Goal: Information Seeking & Learning: Learn about a topic

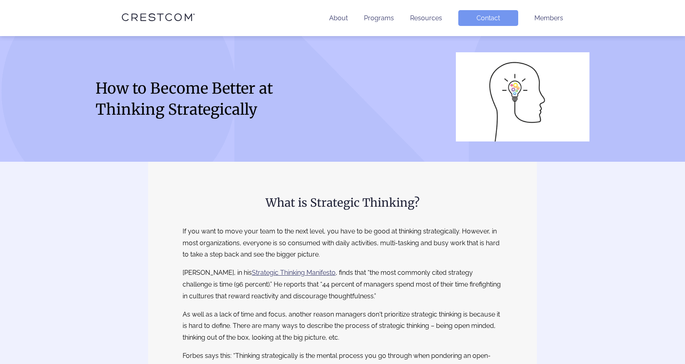
scroll to position [243, 0]
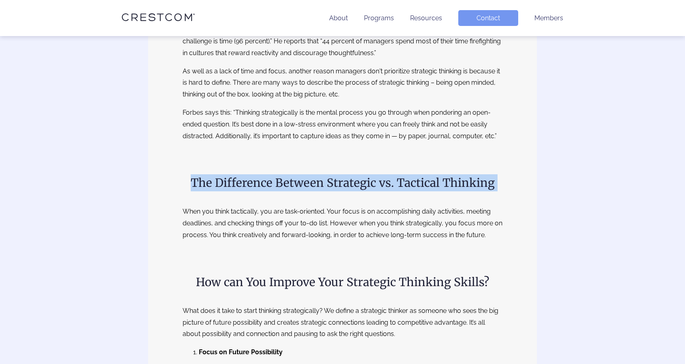
click at [265, 176] on h2 "The Difference Between Strategic vs. Tactical Thinking" at bounding box center [343, 182] width 320 height 17
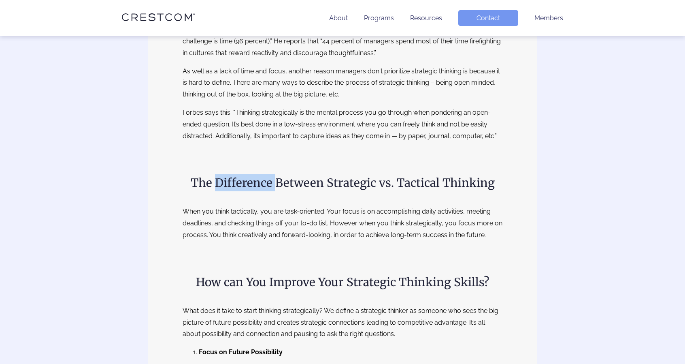
click at [265, 176] on h2 "The Difference Between Strategic vs. Tactical Thinking" at bounding box center [343, 182] width 320 height 17
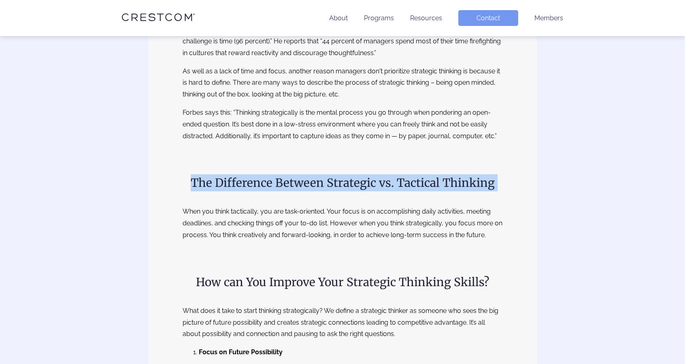
click at [265, 176] on h2 "The Difference Between Strategic vs. Tactical Thinking" at bounding box center [343, 182] width 320 height 17
click at [293, 176] on h2 "The Difference Between Strategic vs. Tactical Thinking" at bounding box center [343, 182] width 320 height 17
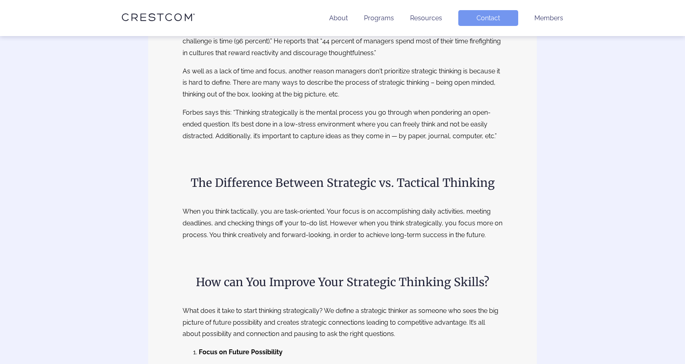
click at [294, 183] on h2 "The Difference Between Strategic vs. Tactical Thinking" at bounding box center [343, 182] width 320 height 17
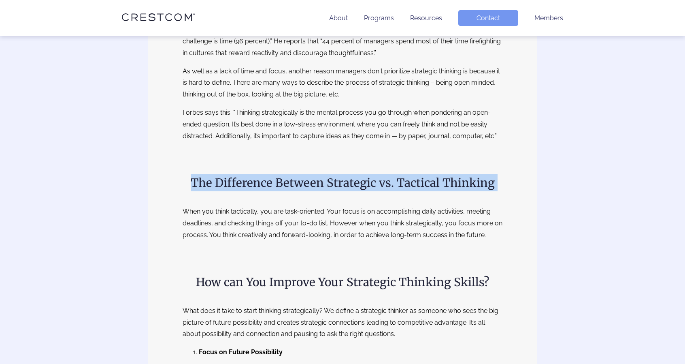
click at [294, 183] on h2 "The Difference Between Strategic vs. Tactical Thinking" at bounding box center [343, 182] width 320 height 17
click at [294, 184] on h2 "The Difference Between Strategic vs. Tactical Thinking" at bounding box center [343, 182] width 320 height 17
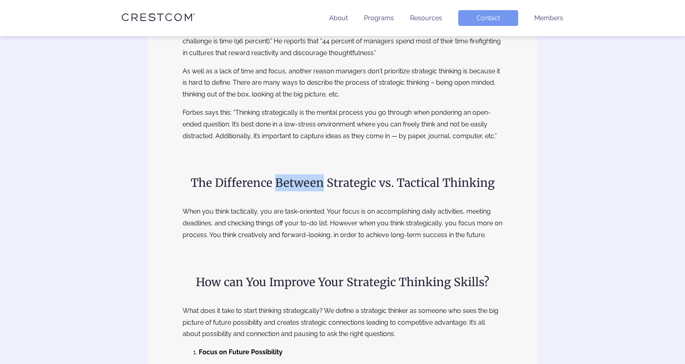
click at [294, 184] on h2 "The Difference Between Strategic vs. Tactical Thinking" at bounding box center [343, 182] width 320 height 17
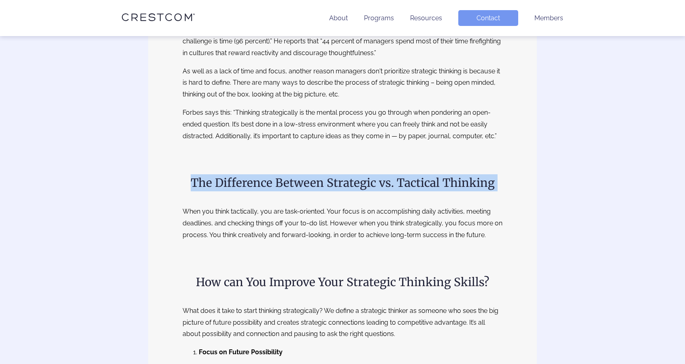
click at [294, 184] on h2 "The Difference Between Strategic vs. Tactical Thinking" at bounding box center [343, 182] width 320 height 17
click at [277, 185] on h2 "The Difference Between Strategic vs. Tactical Thinking" at bounding box center [343, 182] width 320 height 17
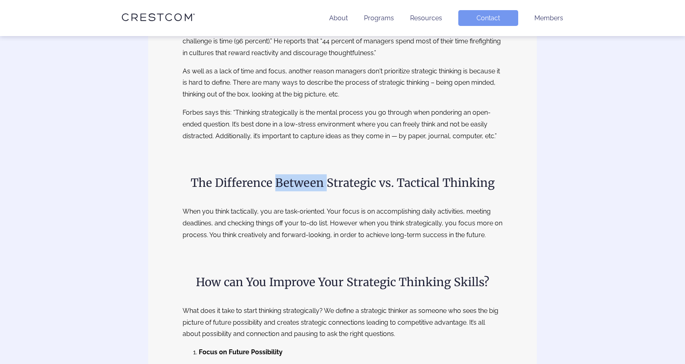
click at [277, 185] on h2 "The Difference Between Strategic vs. Tactical Thinking" at bounding box center [343, 182] width 320 height 17
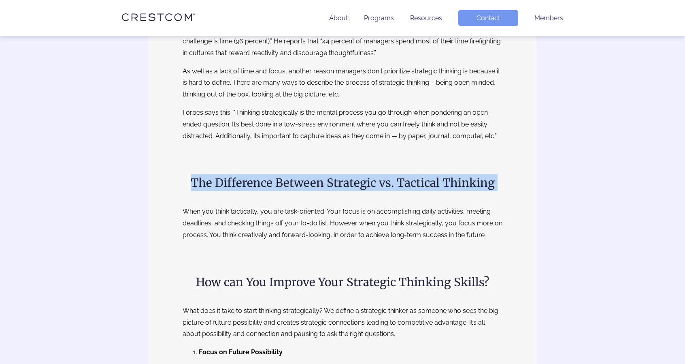
click at [277, 185] on h2 "The Difference Between Strategic vs. Tactical Thinking" at bounding box center [343, 182] width 320 height 17
click at [282, 185] on h2 "The Difference Between Strategic vs. Tactical Thinking" at bounding box center [343, 182] width 320 height 17
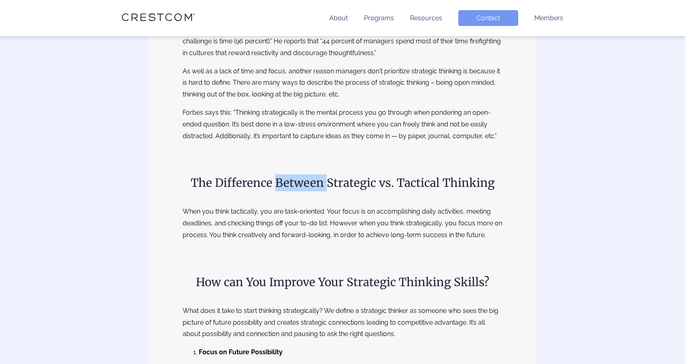
click at [282, 185] on h2 "The Difference Between Strategic vs. Tactical Thinking" at bounding box center [343, 182] width 320 height 17
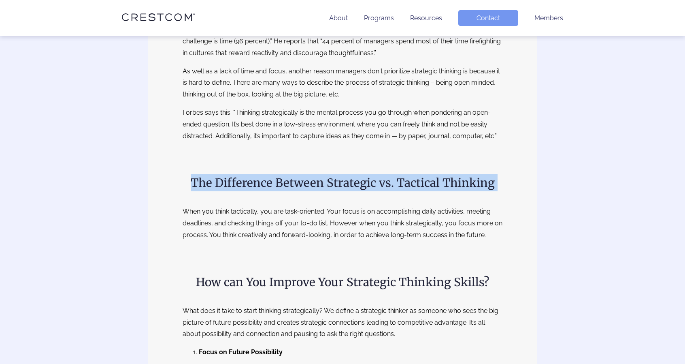
click at [282, 185] on h2 "The Difference Between Strategic vs. Tactical Thinking" at bounding box center [343, 182] width 320 height 17
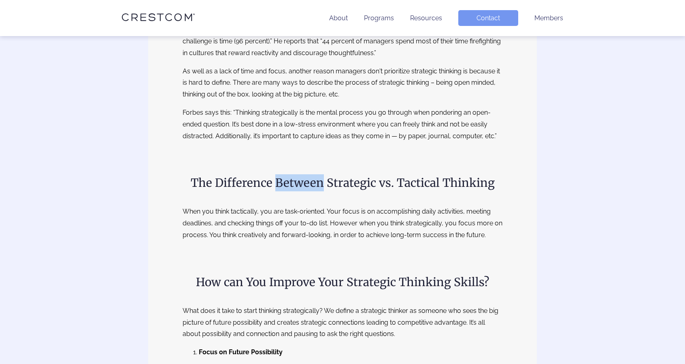
click at [282, 185] on h2 "The Difference Between Strategic vs. Tactical Thinking" at bounding box center [343, 182] width 320 height 17
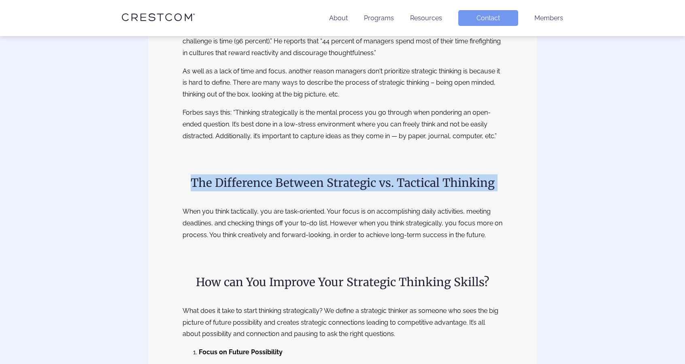
click at [282, 185] on h2 "The Difference Between Strategic vs. Tactical Thinking" at bounding box center [343, 182] width 320 height 17
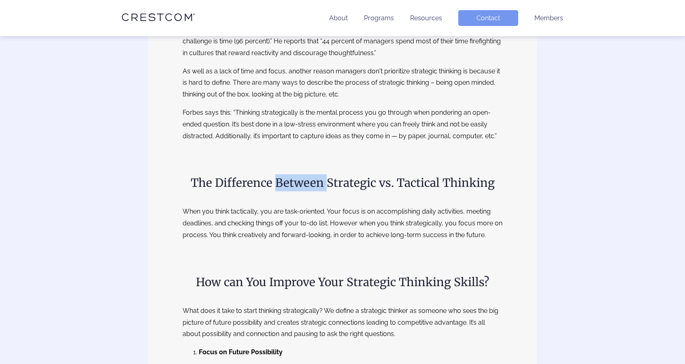
click at [282, 185] on h2 "The Difference Between Strategic vs. Tactical Thinking" at bounding box center [343, 182] width 320 height 17
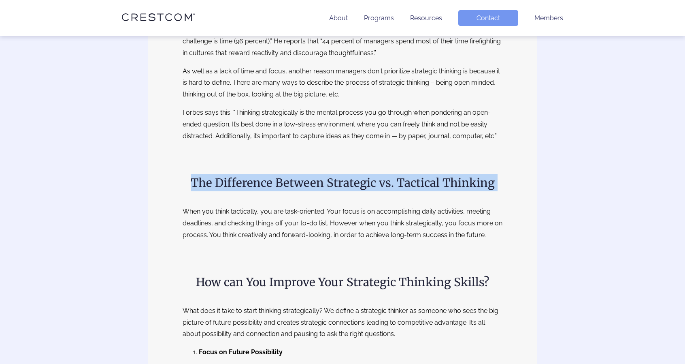
click at [282, 185] on h2 "The Difference Between Strategic vs. Tactical Thinking" at bounding box center [343, 182] width 320 height 17
click at [260, 176] on h2 "The Difference Between Strategic vs. Tactical Thinking" at bounding box center [343, 182] width 320 height 17
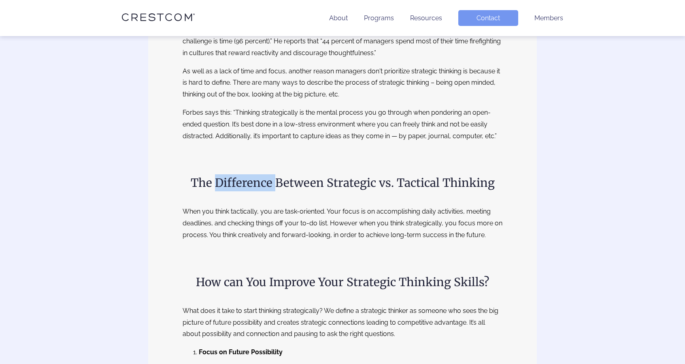
click at [260, 176] on h2 "The Difference Between Strategic vs. Tactical Thinking" at bounding box center [343, 182] width 320 height 17
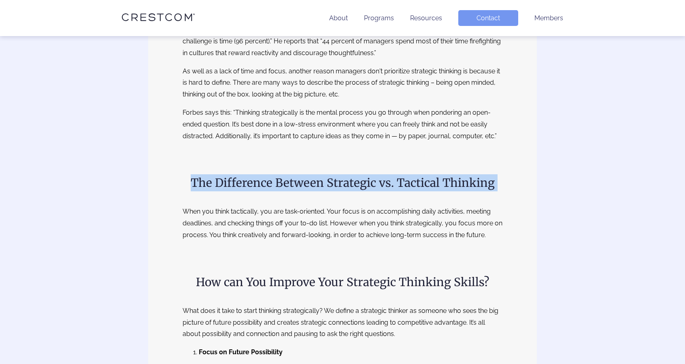
click at [260, 176] on h2 "The Difference Between Strategic vs. Tactical Thinking" at bounding box center [343, 182] width 320 height 17
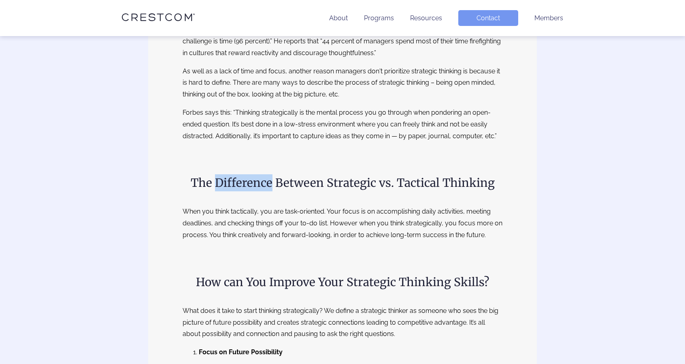
click at [260, 176] on h2 "The Difference Between Strategic vs. Tactical Thinking" at bounding box center [343, 182] width 320 height 17
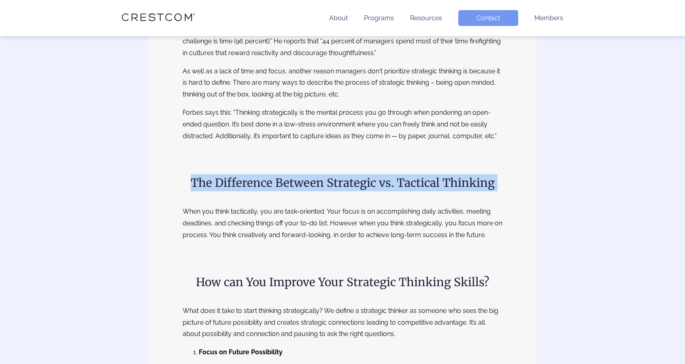
click at [260, 176] on h2 "The Difference Between Strategic vs. Tactical Thinking" at bounding box center [343, 182] width 320 height 17
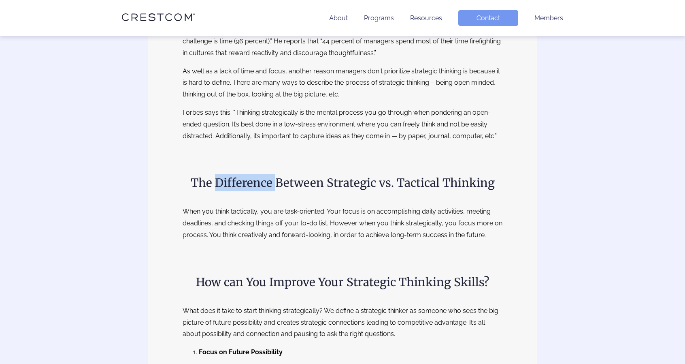
click at [260, 176] on h2 "The Difference Between Strategic vs. Tactical Thinking" at bounding box center [343, 182] width 320 height 17
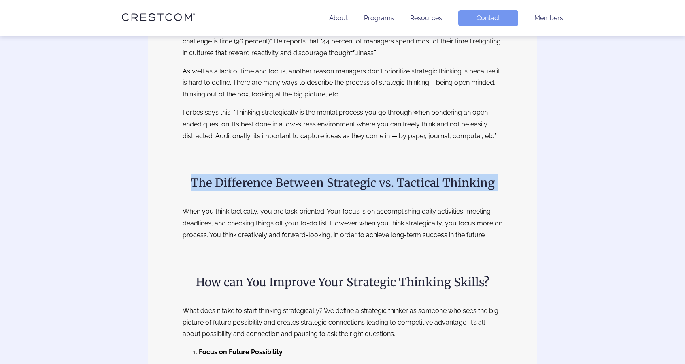
click at [260, 176] on h2 "The Difference Between Strategic vs. Tactical Thinking" at bounding box center [343, 182] width 320 height 17
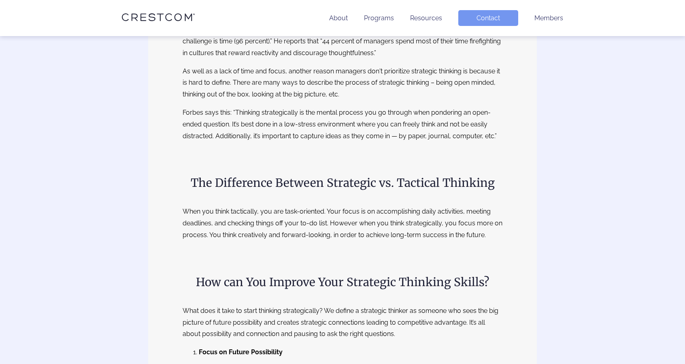
click at [301, 283] on h2 "How can You Improve Your Strategic Thinking Skills?" at bounding box center [343, 281] width 320 height 17
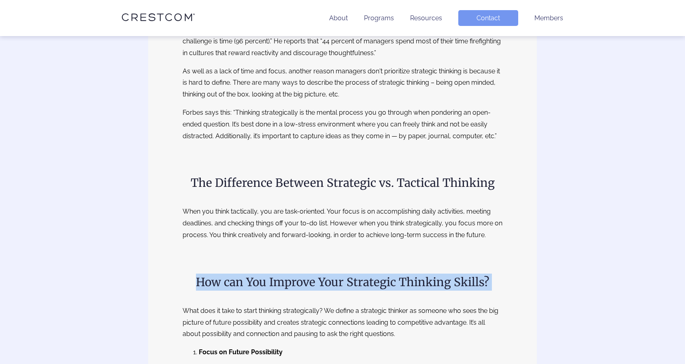
click at [301, 283] on h2 "How can You Improve Your Strategic Thinking Skills?" at bounding box center [343, 281] width 320 height 17
click at [260, 283] on h2 "How can You Improve Your Strategic Thinking Skills?" at bounding box center [343, 281] width 320 height 17
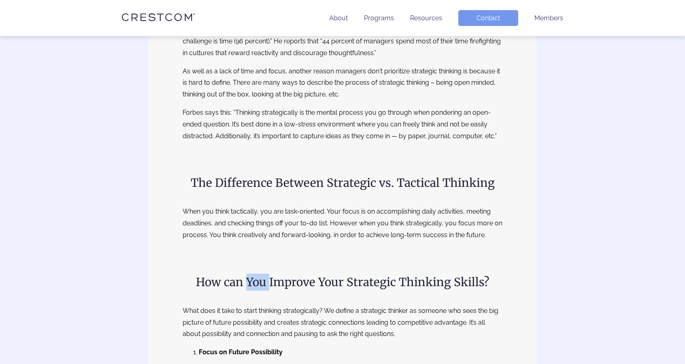
click at [260, 283] on h2 "How can You Improve Your Strategic Thinking Skills?" at bounding box center [343, 281] width 320 height 17
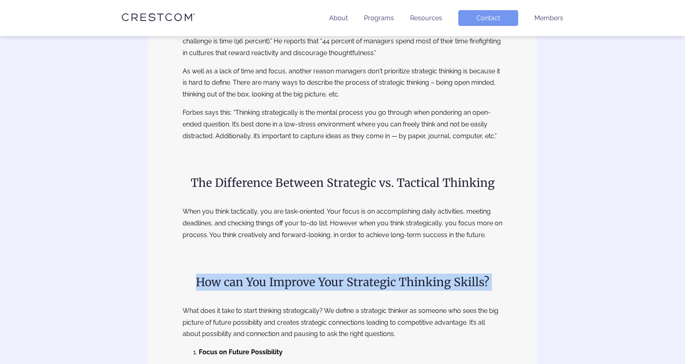
click at [260, 283] on h2 "How can You Improve Your Strategic Thinking Skills?" at bounding box center [343, 281] width 320 height 17
click at [321, 284] on h2 "How can You Improve Your Strategic Thinking Skills?" at bounding box center [343, 281] width 320 height 17
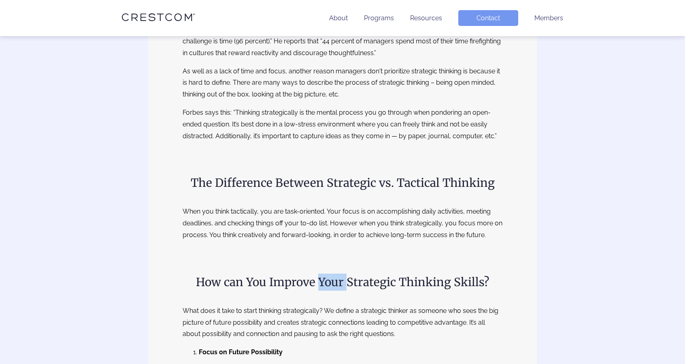
click at [321, 284] on h2 "How can You Improve Your Strategic Thinking Skills?" at bounding box center [343, 281] width 320 height 17
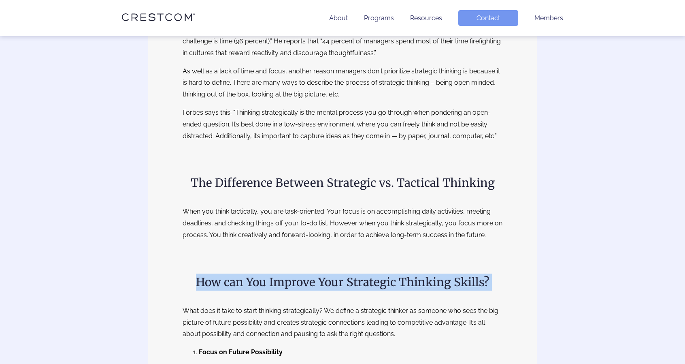
click at [321, 284] on h2 "How can You Improve Your Strategic Thinking Skills?" at bounding box center [343, 281] width 320 height 17
click at [380, 283] on h2 "How can You Improve Your Strategic Thinking Skills?" at bounding box center [343, 281] width 320 height 17
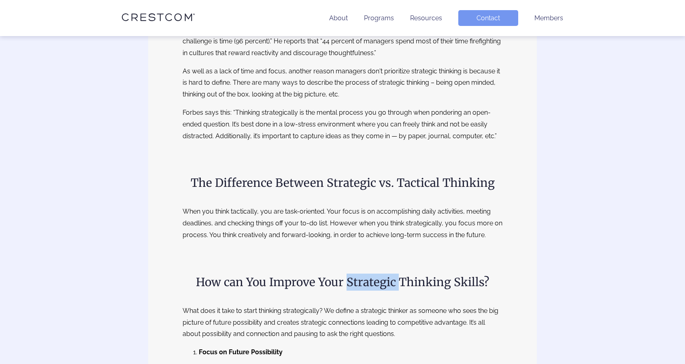
click at [380, 283] on h2 "How can You Improve Your Strategic Thinking Skills?" at bounding box center [343, 281] width 320 height 17
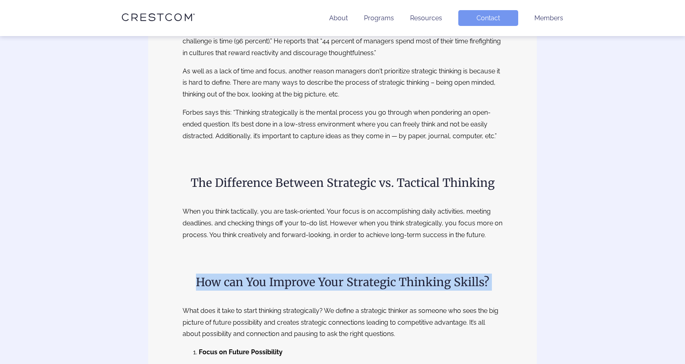
click at [380, 283] on h2 "How can You Improve Your Strategic Thinking Skills?" at bounding box center [343, 281] width 320 height 17
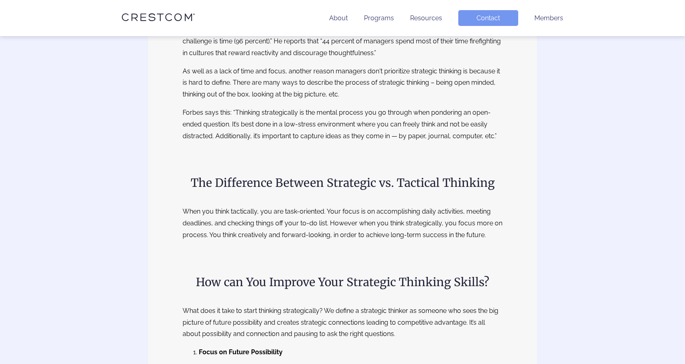
click at [328, 181] on h2 "The Difference Between Strategic vs. Tactical Thinking" at bounding box center [343, 182] width 320 height 17
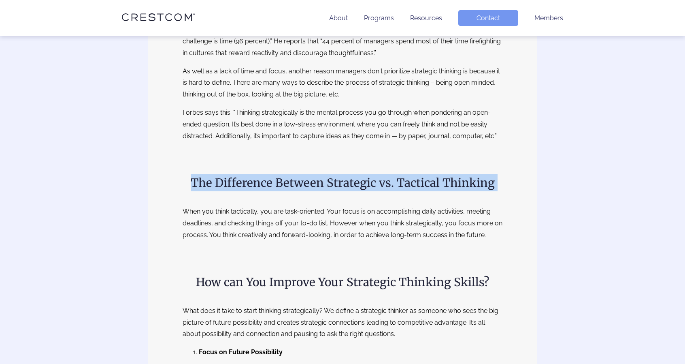
click at [328, 181] on h2 "The Difference Between Strategic vs. Tactical Thinking" at bounding box center [343, 182] width 320 height 17
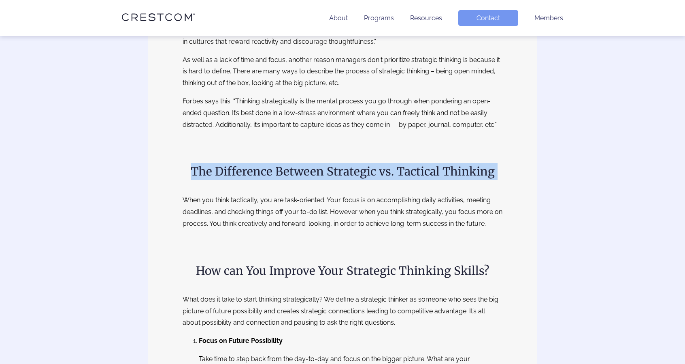
scroll to position [283, 0]
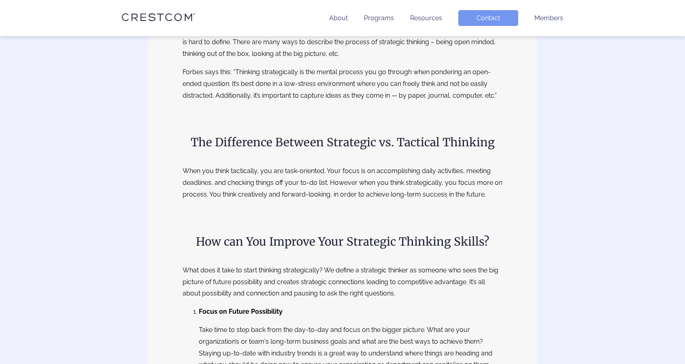
click at [213, 168] on p "When you think tactically, you are task-oriented. Your focus is on accomplishin…" at bounding box center [343, 182] width 320 height 35
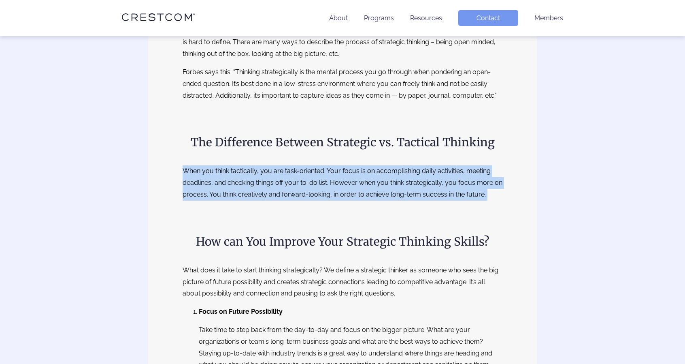
click at [213, 168] on p "When you think tactically, you are task-oriented. Your focus is on accomplishin…" at bounding box center [343, 182] width 320 height 35
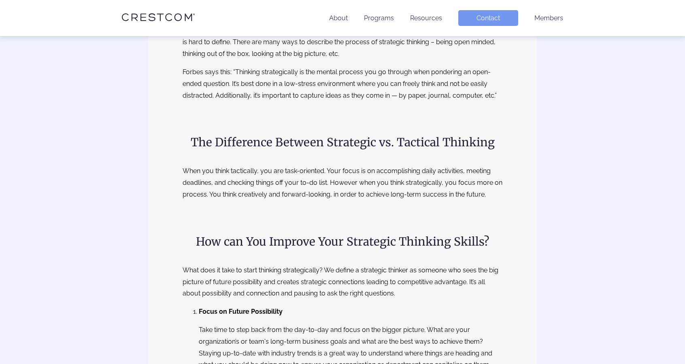
click at [275, 140] on h2 "The Difference Between Strategic vs. Tactical Thinking" at bounding box center [343, 142] width 320 height 17
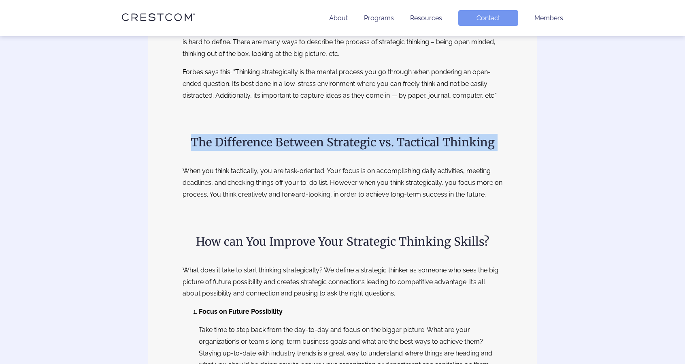
click at [275, 140] on h2 "The Difference Between Strategic vs. Tactical Thinking" at bounding box center [343, 142] width 320 height 17
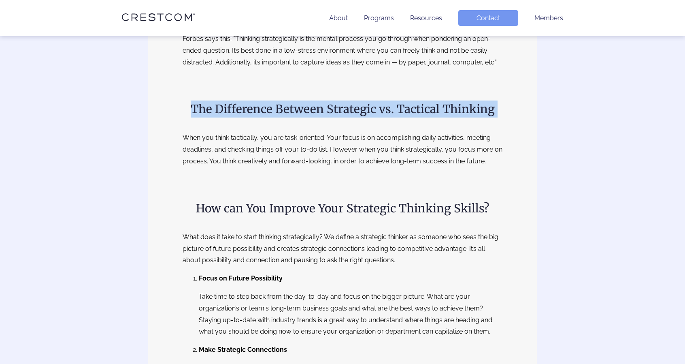
scroll to position [324, 0]
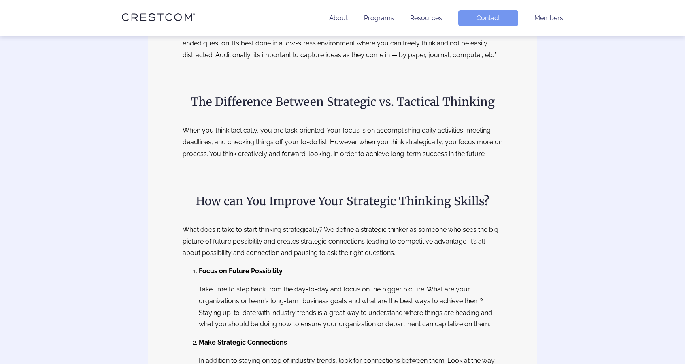
click at [275, 145] on p "When you think tactically, you are task-oriented. Your focus is on accomplishin…" at bounding box center [343, 142] width 320 height 35
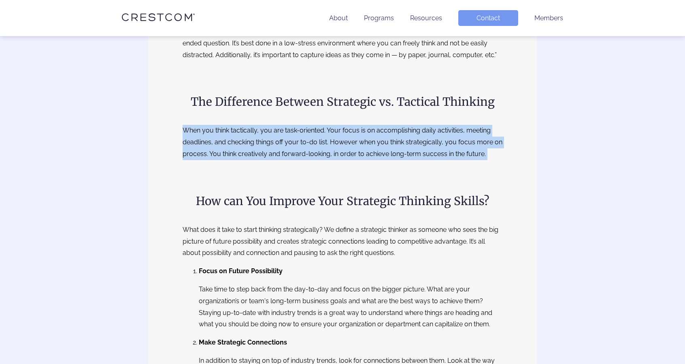
click at [275, 145] on p "When you think tactically, you are task-oriented. Your focus is on accomplishin…" at bounding box center [343, 142] width 320 height 35
click at [334, 153] on p "When you think tactically, you are task-oriented. Your focus is on accomplishin…" at bounding box center [343, 142] width 320 height 35
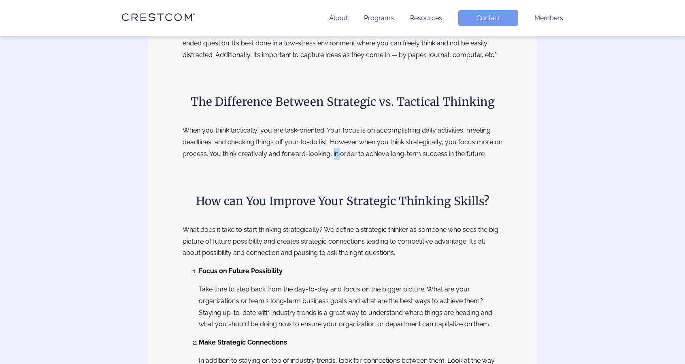
click at [334, 153] on p "When you think tactically, you are task-oriented. Your focus is on accomplishin…" at bounding box center [343, 142] width 320 height 35
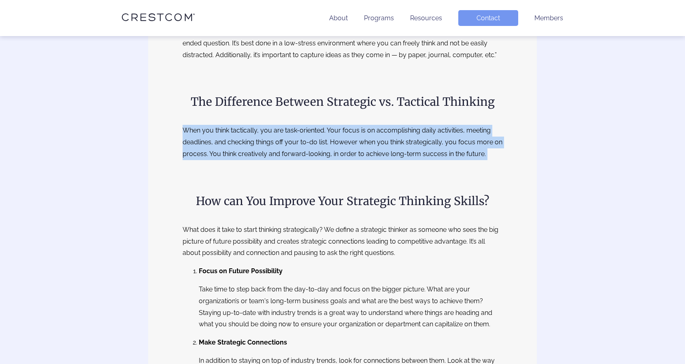
click at [334, 153] on p "When you think tactically, you are task-oriented. Your focus is on accomplishin…" at bounding box center [343, 142] width 320 height 35
